Goal: Task Accomplishment & Management: Complete application form

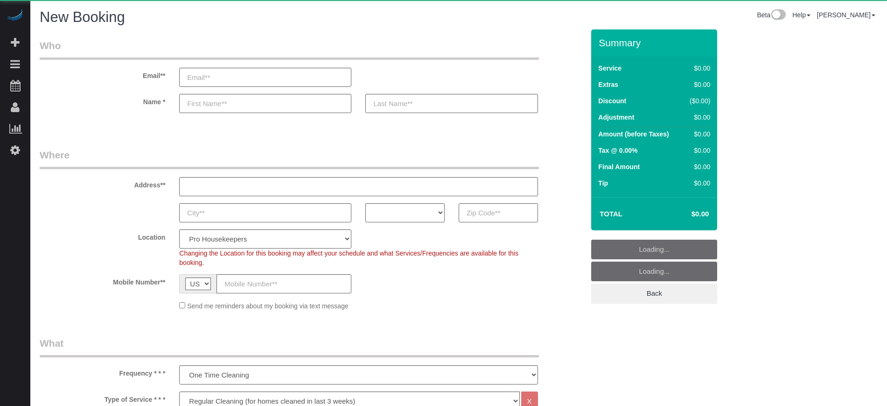
select select "4"
select select "number:9"
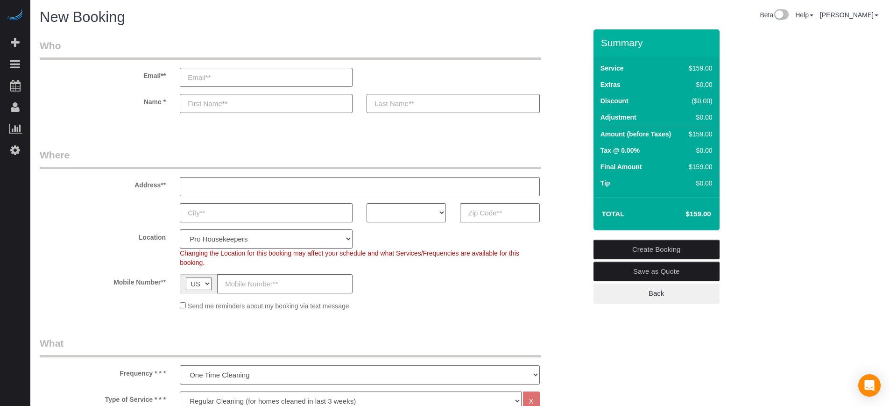
click at [491, 213] on input "text" at bounding box center [499, 212] width 79 height 19
paste input "85122"
type input "85122"
click at [417, 211] on select "AK AL AR AZ CA CO CT DC DE [GEOGRAPHIC_DATA] [GEOGRAPHIC_DATA] HI IA ID IL IN K…" at bounding box center [405, 212] width 79 height 19
select select "AZ"
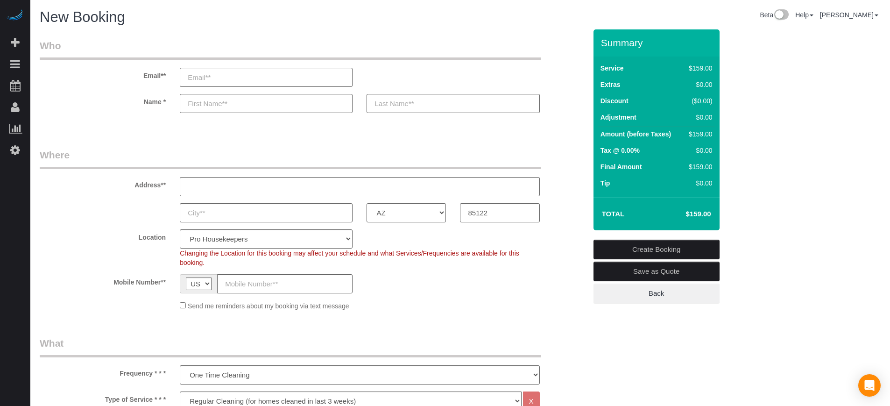
click at [366, 203] on select "AK AL AR AZ CA CO CT DC DE [GEOGRAPHIC_DATA] [GEOGRAPHIC_DATA] HI IA ID IL IN K…" at bounding box center [405, 212] width 79 height 19
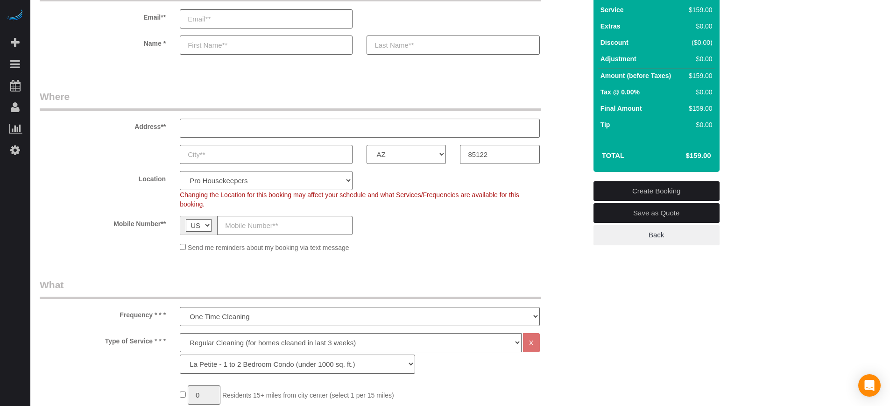
click at [294, 175] on select "Pro Housekeepers [GEOGRAPHIC_DATA] [GEOGRAPHIC_DATA] [GEOGRAPHIC_DATA] [GEOGRAP…" at bounding box center [266, 180] width 173 height 19
select select "21"
click at [180, 171] on select "Pro Housekeepers [GEOGRAPHIC_DATA] [GEOGRAPHIC_DATA] [GEOGRAPHIC_DATA] [GEOGRAP…" at bounding box center [266, 180] width 173 height 19
select select "object:1210"
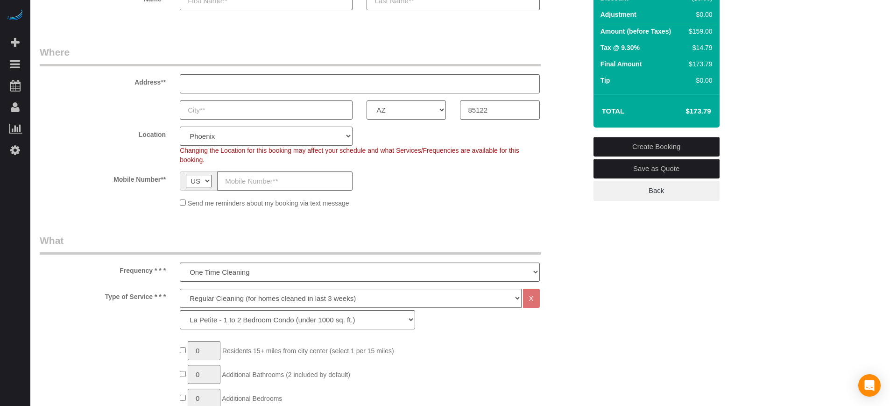
scroll to position [175, 0]
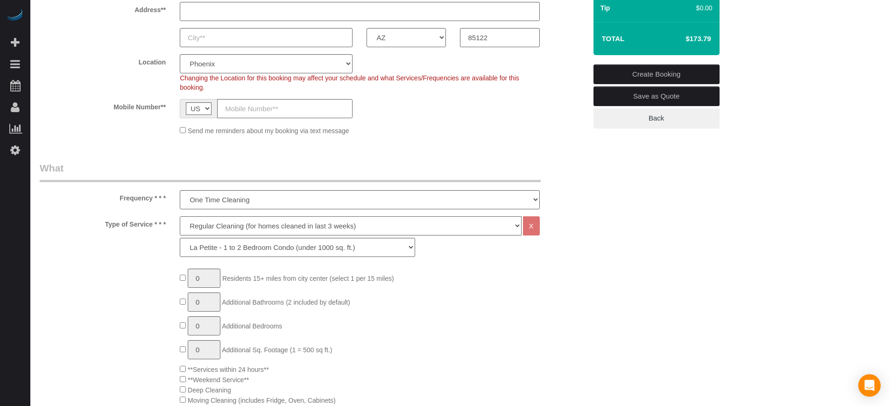
click at [218, 228] on select "Deep Cleaning (for homes that have not been cleaned in 3+ weeks) Spruce Regular…" at bounding box center [350, 225] width 341 height 19
select select "6"
click at [180, 216] on select "Deep Cleaning (for homes that have not been cleaned in 3+ weeks) Spruce Regular…" at bounding box center [350, 225] width 341 height 19
click at [247, 249] on select "La Petite - 1 to 2 Bedroom Condo (under 1000 sq. ft.) La Petite II - 2 Bedroom …" at bounding box center [297, 247] width 235 height 19
select select "163"
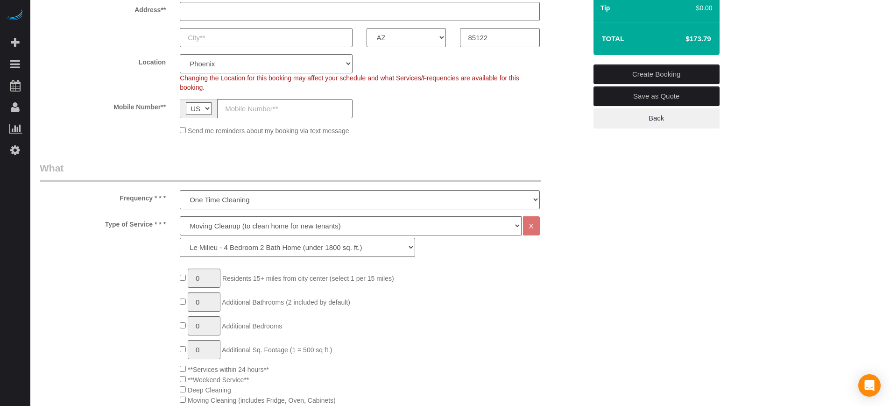
click at [180, 238] on select "La Petite - 1 to 2 Bedroom Condo (under 1000 sq. ft.) La Petite II - 2 Bedroom …" at bounding box center [297, 247] width 235 height 19
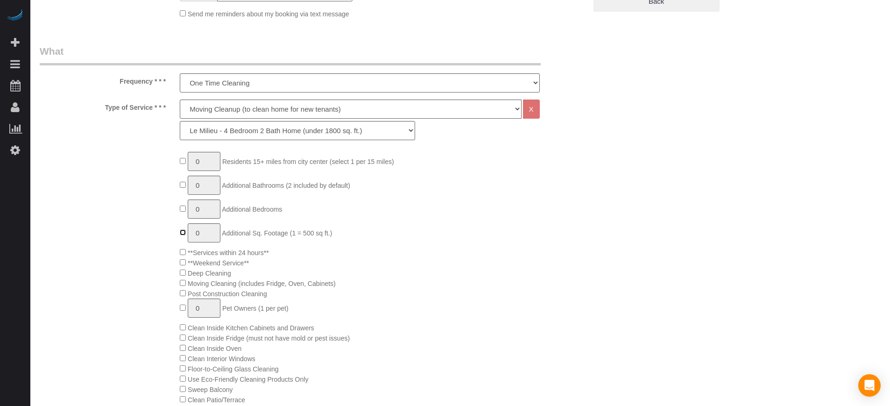
type input "1"
click at [203, 159] on input "1" at bounding box center [204, 161] width 33 height 19
type input "3"
click at [141, 174] on div "3 Residents 15+ miles from [GEOGRAPHIC_DATA] (select 1 per 15 miles) 0 Addition…" at bounding box center [313, 384] width 561 height 464
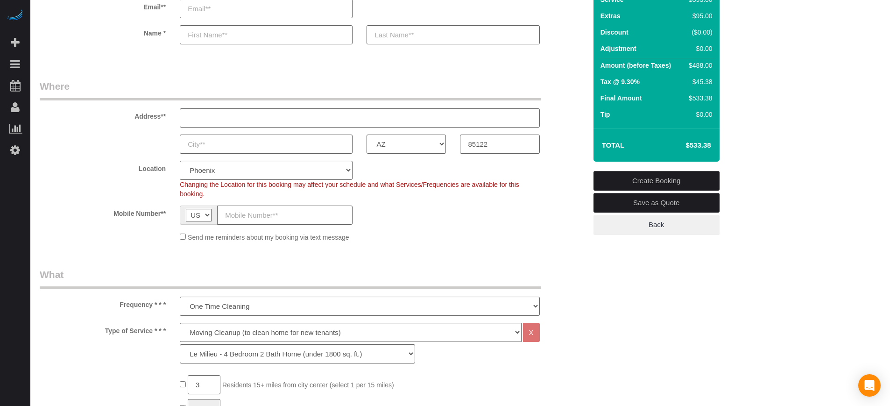
scroll to position [58, 0]
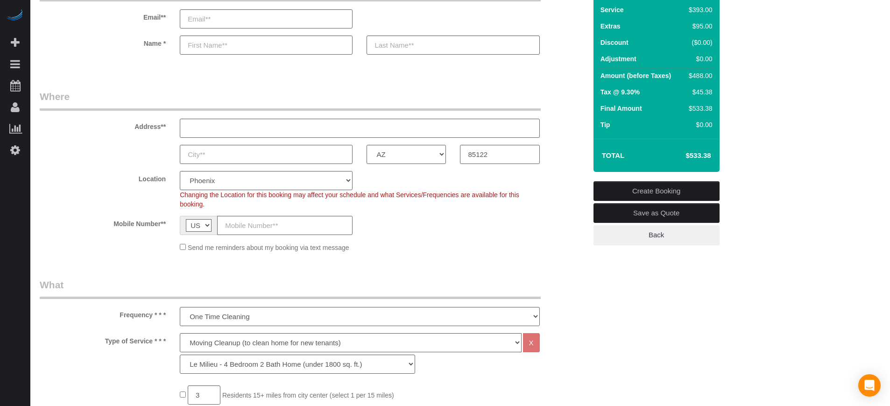
click at [693, 155] on h4 "$533.38" at bounding box center [683, 156] width 53 height 8
copy div "$533.38 Create Booking Save as Quote Back"
click at [485, 152] on input "85122" at bounding box center [499, 154] width 79 height 19
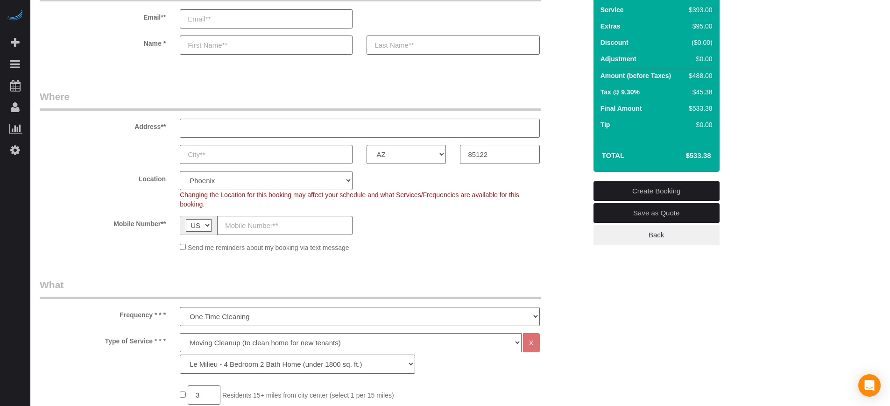
click at [485, 152] on input "85122" at bounding box center [499, 154] width 79 height 19
paste input "396"
type input "85396"
click at [466, 180] on div "Location Pro Housekeepers [GEOGRAPHIC_DATA] [GEOGRAPHIC_DATA] [GEOGRAPHIC_DATA]…" at bounding box center [313, 190] width 561 height 38
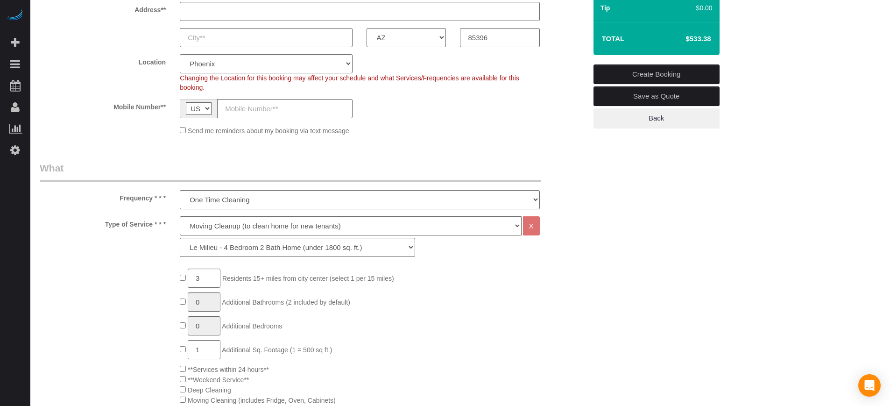
scroll to position [233, 0]
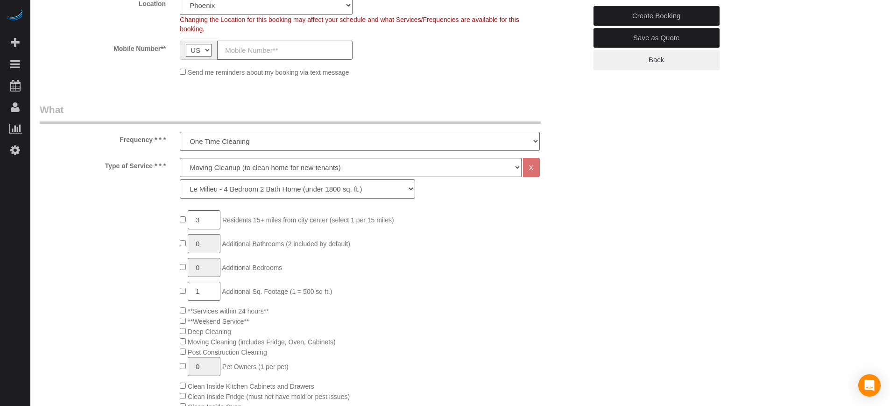
click at [255, 191] on select "La Petite - 1 to 2 Bedroom Condo (under 1000 sq. ft.) La Petite II - 2 Bedroom …" at bounding box center [297, 188] width 235 height 19
select select "162"
click at [180, 179] on select "La Petite - 1 to 2 Bedroom Condo (under 1000 sq. ft.) La Petite II - 2 Bedroom …" at bounding box center [297, 188] width 235 height 19
type input "1"
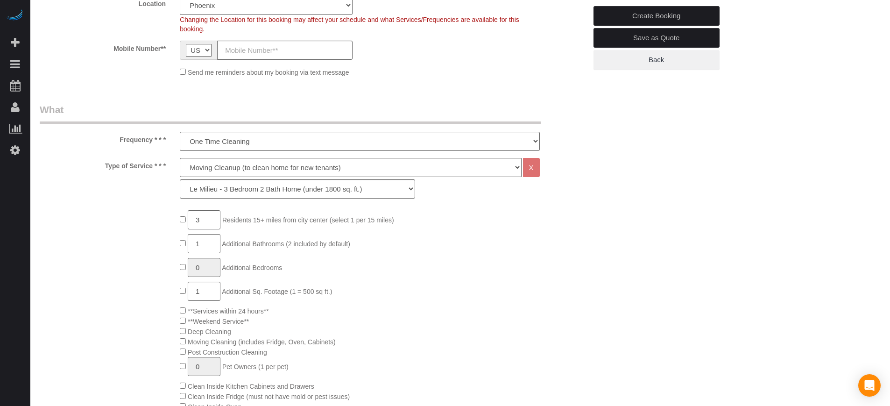
click at [215, 213] on input "3" at bounding box center [204, 219] width 33 height 19
type input "4"
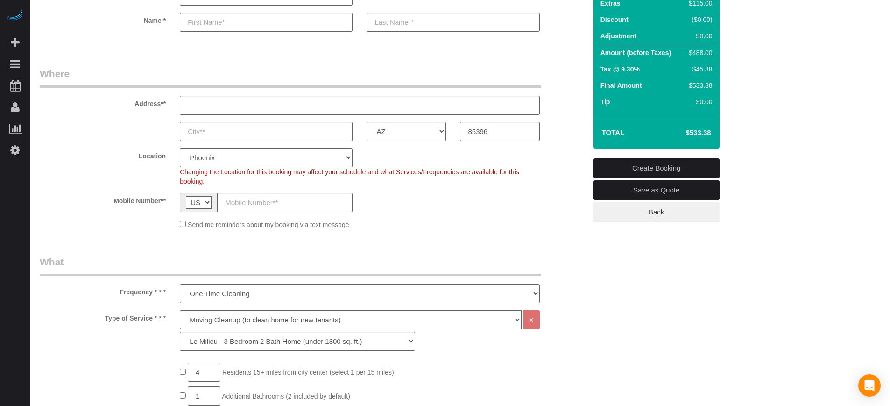
scroll to position [58, 0]
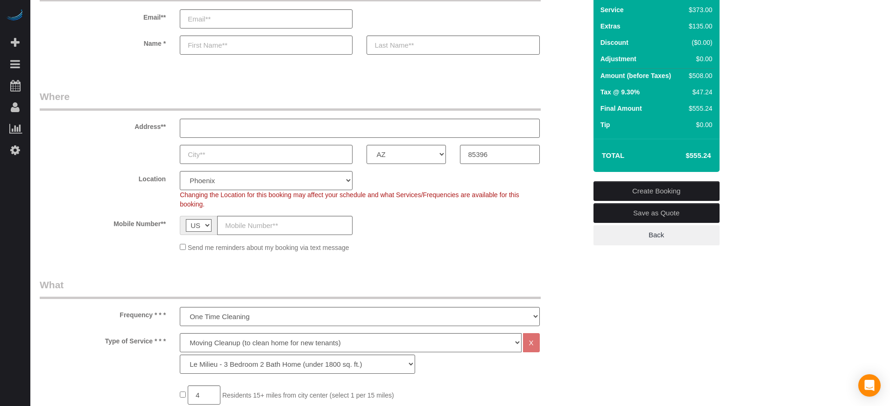
click at [691, 158] on h4 "$555.24" at bounding box center [683, 156] width 53 height 8
copy div "$555.24 Create Booking Save as Quote Back"
click at [696, 157] on h4 "$555.24" at bounding box center [683, 156] width 53 height 8
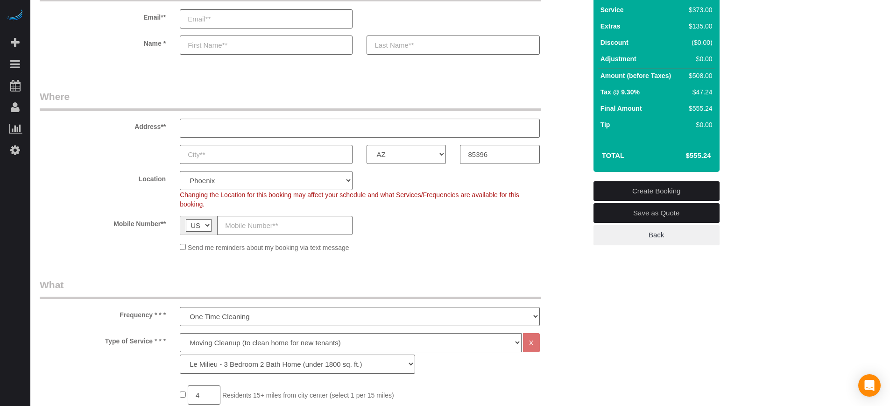
click at [696, 157] on h4 "$555.24" at bounding box center [683, 156] width 53 height 8
